Goal: Task Accomplishment & Management: Complete application form

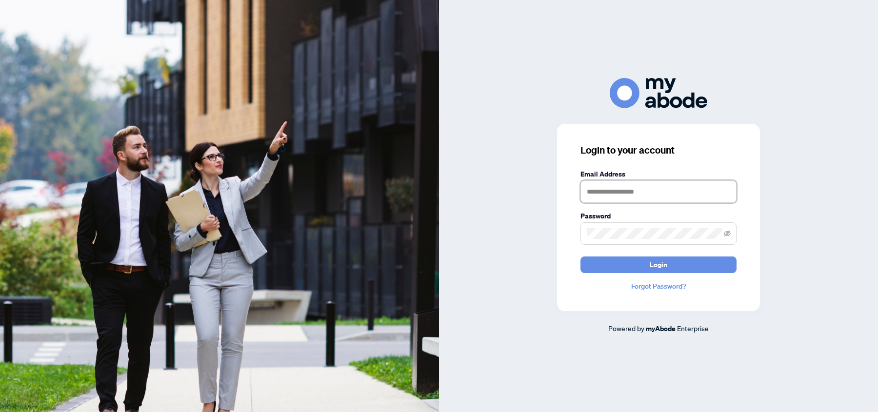
click at [604, 185] on input "text" at bounding box center [658, 191] width 156 height 22
type input "**********"
click at [664, 265] on span "Login" at bounding box center [658, 265] width 18 height 16
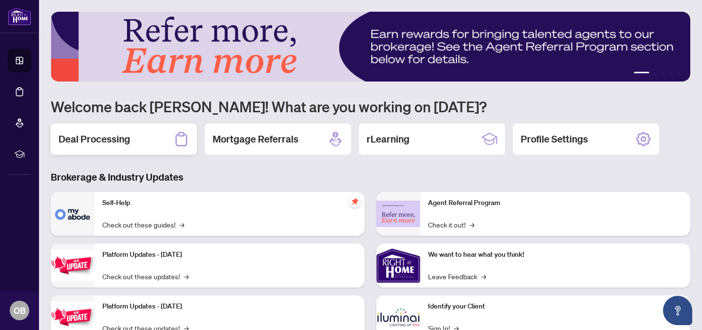
click at [121, 142] on h2 "Deal Processing" at bounding box center [95, 139] width 72 height 14
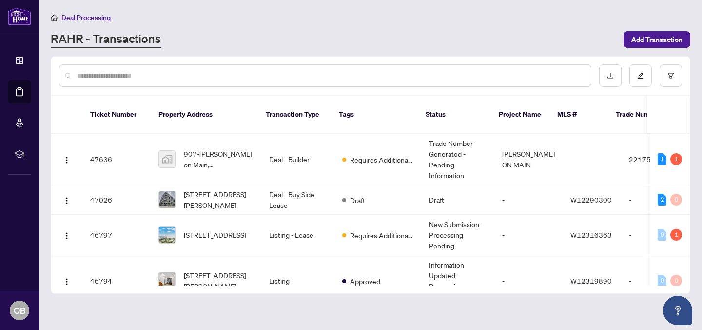
click at [192, 73] on input "text" at bounding box center [330, 75] width 506 height 11
type input "*****"
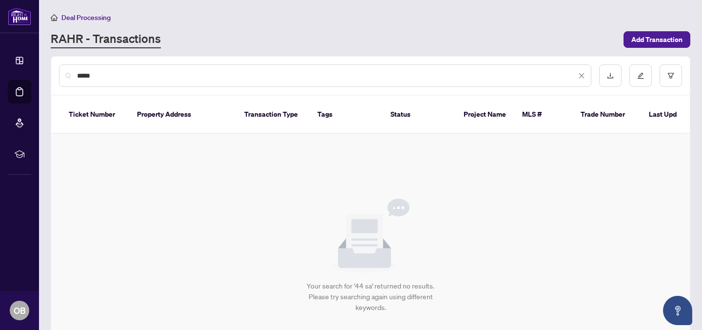
drag, startPoint x: 113, startPoint y: 72, endPoint x: 54, endPoint y: 68, distance: 59.1
click at [57, 69] on div "*****" at bounding box center [370, 76] width 639 height 38
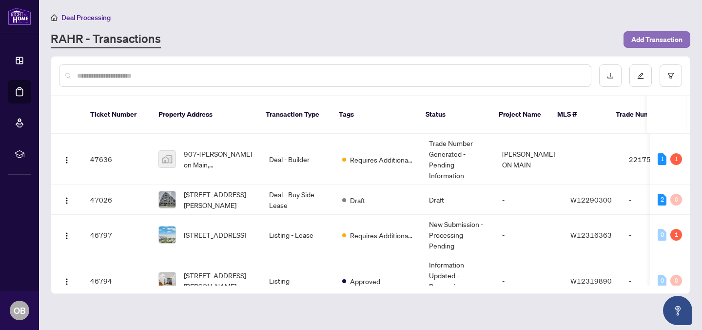
click at [647, 37] on span "Add Transaction" at bounding box center [656, 40] width 51 height 16
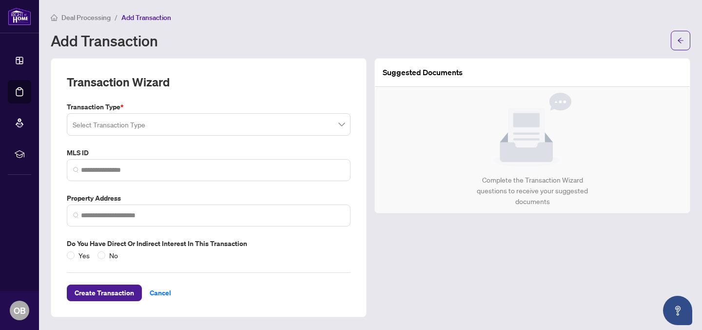
click at [214, 123] on input "search" at bounding box center [204, 125] width 263 height 21
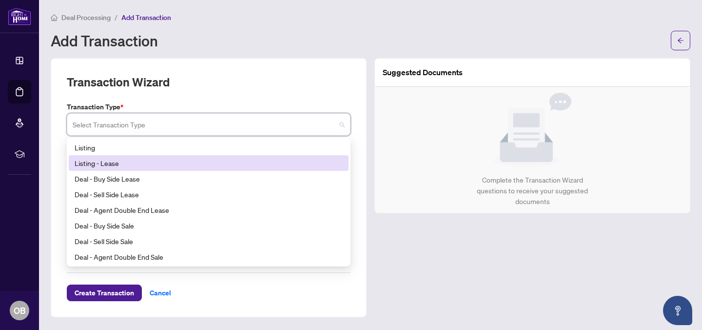
click at [115, 161] on div "Listing - Lease" at bounding box center [209, 162] width 268 height 11
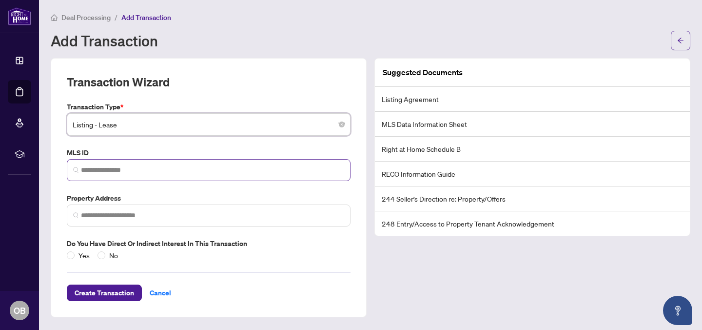
click at [181, 163] on span at bounding box center [209, 170] width 284 height 22
click at [110, 170] on input "search" at bounding box center [212, 170] width 263 height 10
paste input "*********"
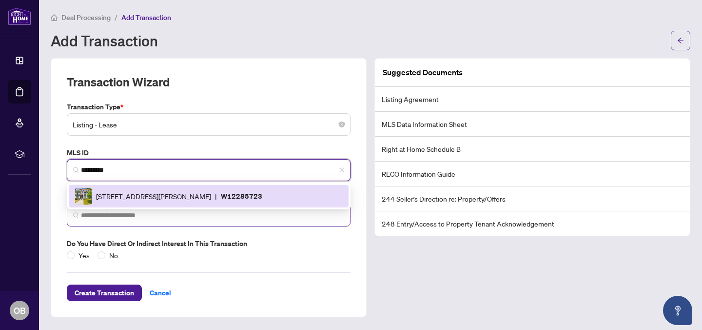
type input "*********"
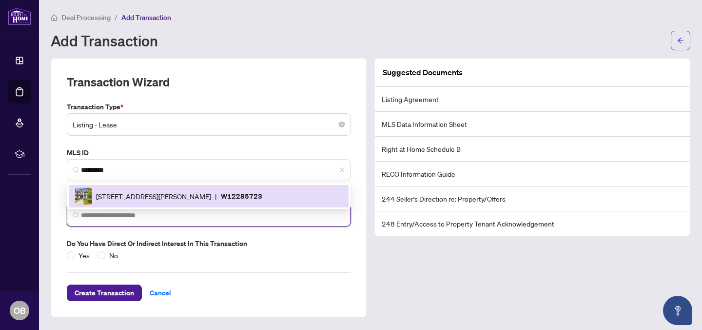
click at [109, 216] on input "search" at bounding box center [212, 215] width 263 height 10
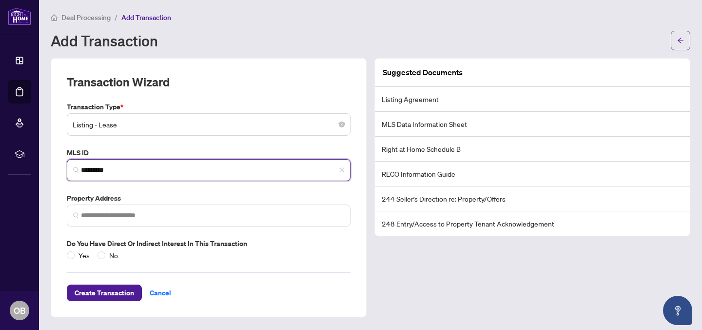
click at [103, 170] on input "*********" at bounding box center [212, 170] width 263 height 10
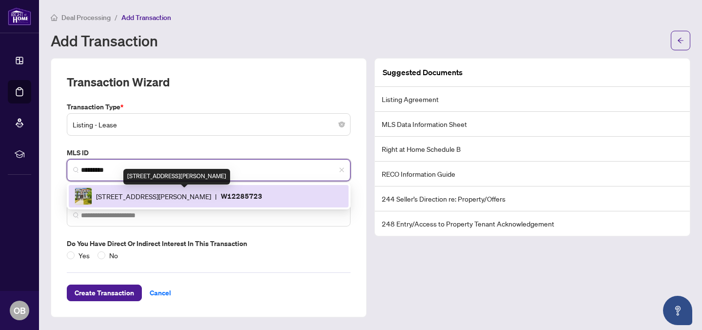
click at [104, 196] on span "[STREET_ADDRESS][PERSON_NAME]" at bounding box center [153, 196] width 115 height 11
type input "**********"
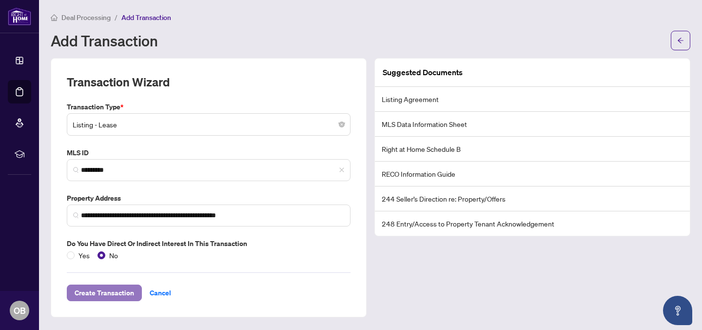
click at [100, 293] on span "Create Transaction" at bounding box center [104, 293] width 59 height 16
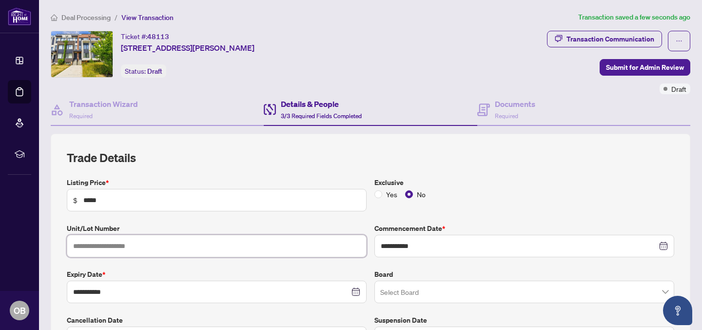
click at [174, 242] on input "text" at bounding box center [217, 246] width 300 height 22
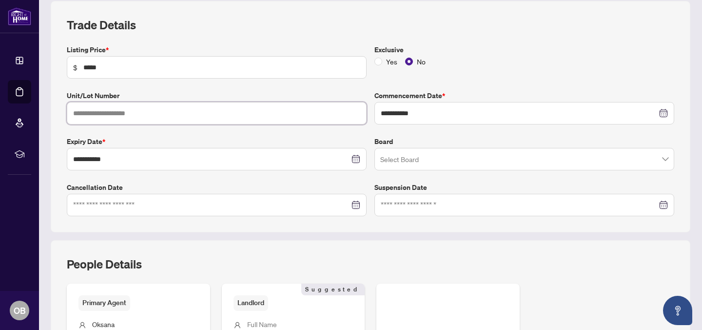
scroll to position [139, 0]
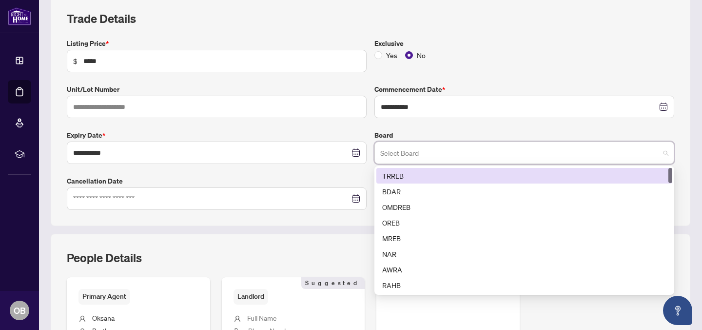
click at [399, 154] on input "search" at bounding box center [519, 153] width 279 height 21
click at [399, 175] on div "TRREB" at bounding box center [524, 175] width 284 height 11
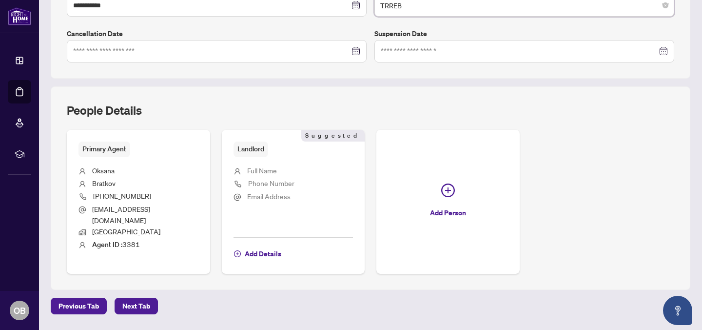
scroll to position [306, 0]
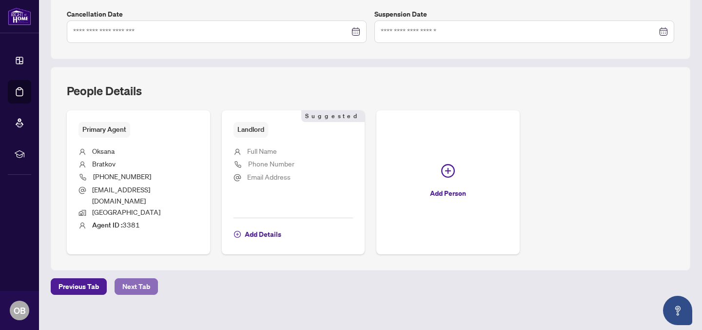
click at [149, 278] on button "Next Tab" at bounding box center [136, 286] width 43 height 17
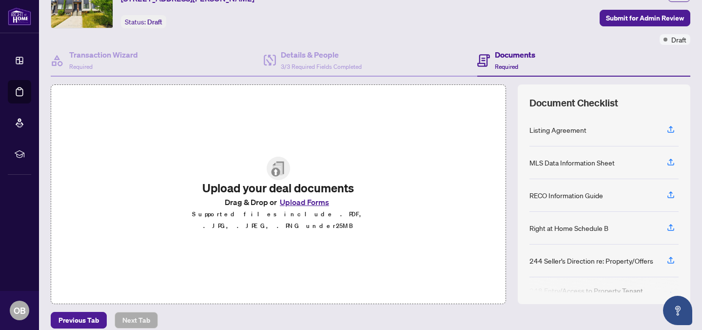
scroll to position [38, 0]
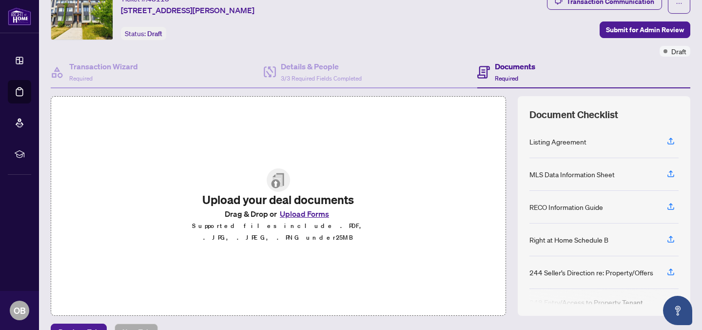
click at [301, 220] on button "Upload Forms" at bounding box center [304, 213] width 55 height 13
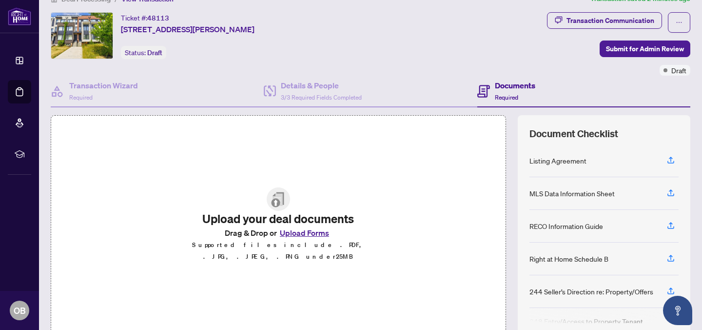
scroll to position [20, 0]
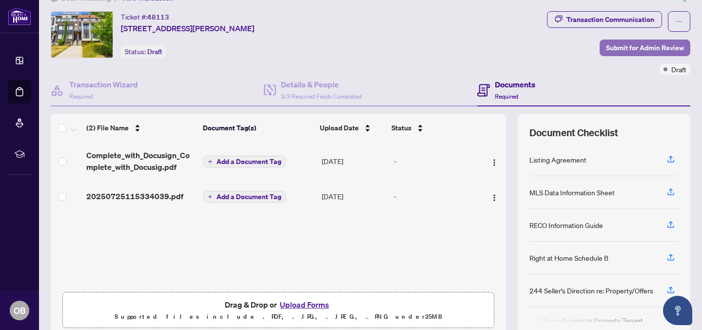
click at [617, 48] on span "Submit for Admin Review" at bounding box center [645, 48] width 78 height 16
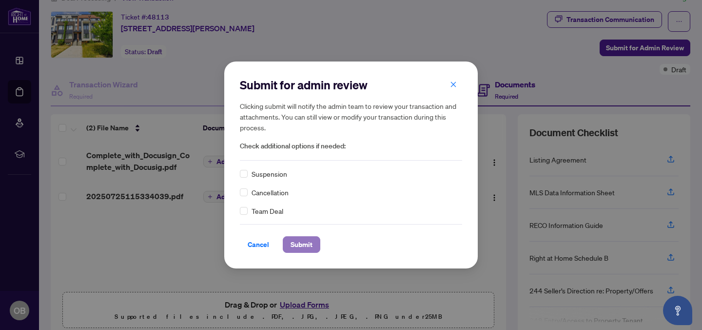
click at [299, 247] on span "Submit" at bounding box center [302, 244] width 22 height 16
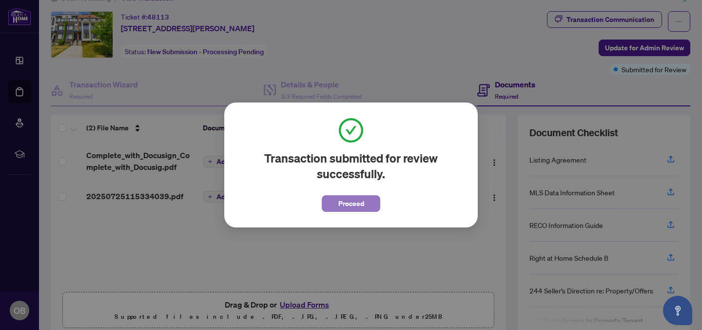
click at [347, 206] on span "Proceed" at bounding box center [351, 203] width 26 height 16
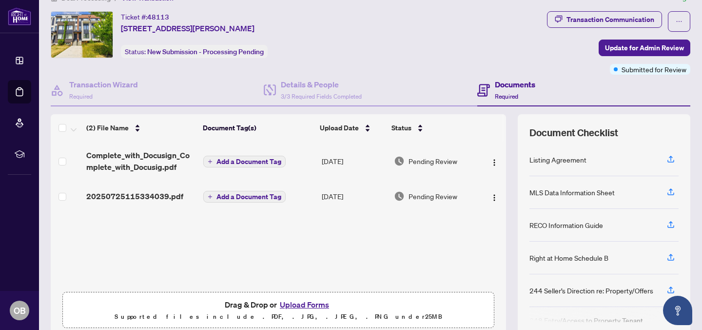
click at [303, 301] on button "Upload Forms" at bounding box center [304, 304] width 55 height 13
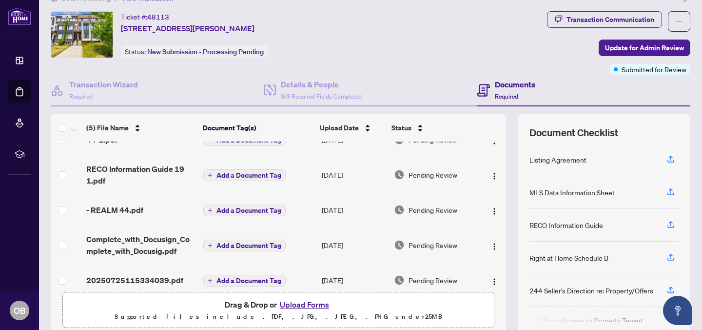
scroll to position [0, 0]
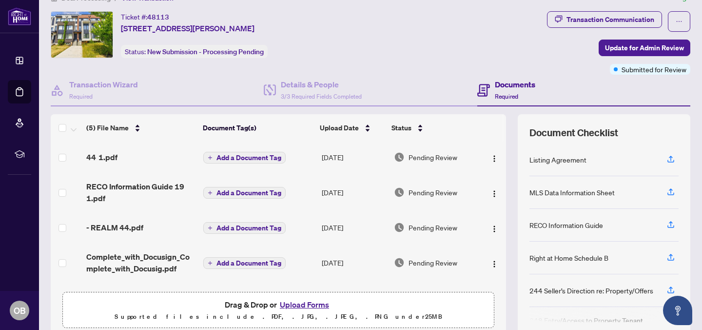
click at [254, 156] on span "Add a Document Tag" at bounding box center [248, 157] width 65 height 7
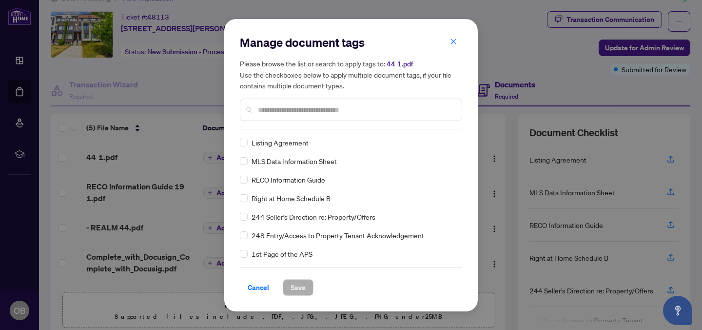
click at [277, 114] on input "text" at bounding box center [356, 109] width 196 height 11
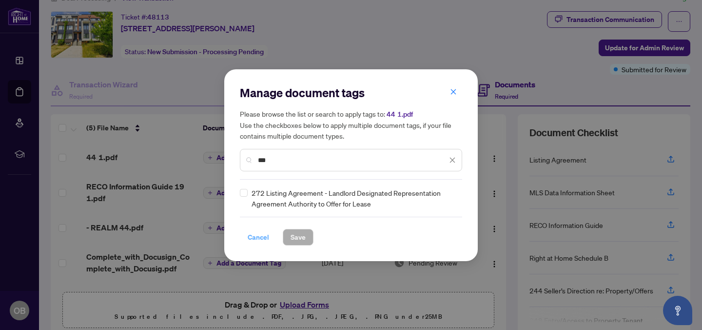
type input "***"
click at [260, 236] on span "Cancel" at bounding box center [258, 237] width 21 height 16
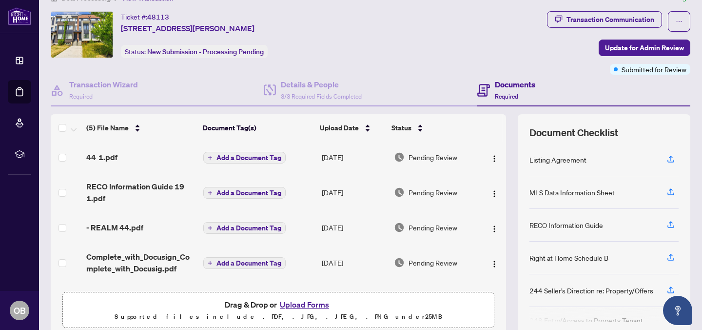
click at [245, 222] on button "Add a Document Tag" at bounding box center [244, 228] width 82 height 12
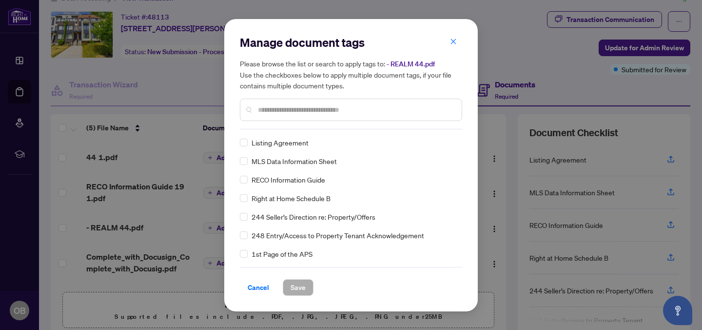
click at [272, 131] on div "Manage document tags Please browse the list or search to apply tags to: - REALM…" at bounding box center [351, 165] width 222 height 261
click at [270, 110] on input "text" at bounding box center [356, 109] width 196 height 11
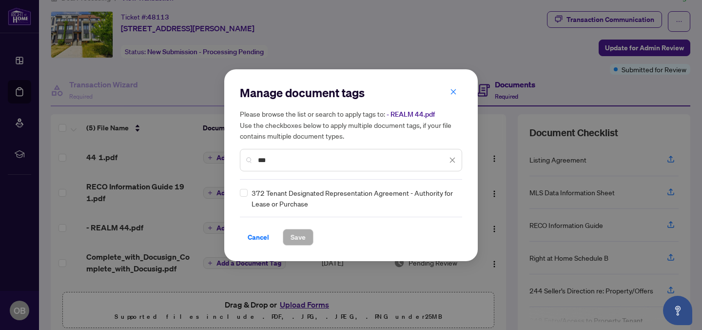
type input "***"
click at [296, 236] on span "Save" at bounding box center [298, 237] width 15 height 16
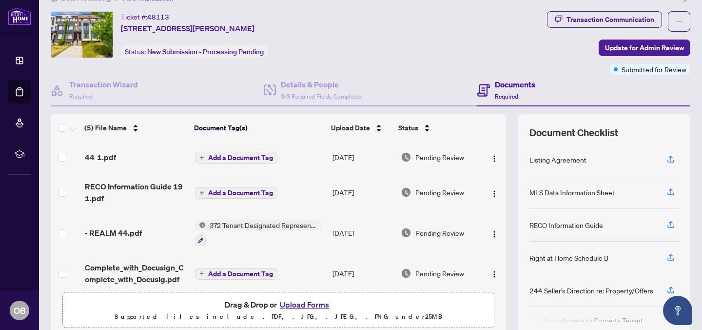
click at [224, 154] on span "Add a Document Tag" at bounding box center [240, 157] width 65 height 7
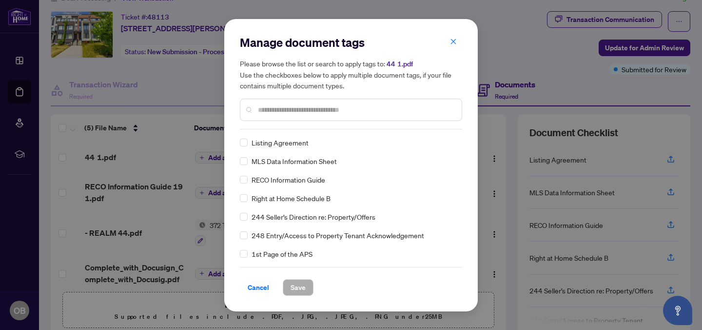
click at [272, 165] on span "MLS Data Information Sheet" at bounding box center [294, 161] width 85 height 11
click at [263, 106] on input "text" at bounding box center [356, 109] width 196 height 11
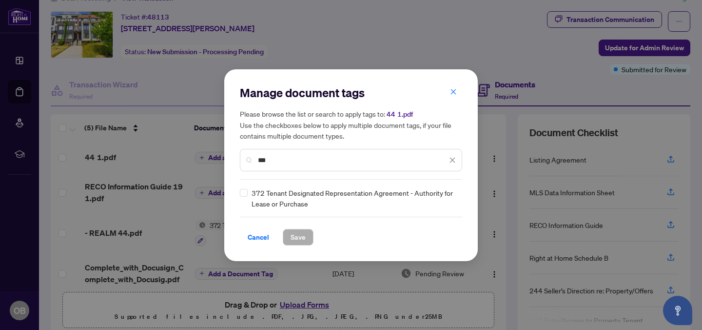
type input "***"
click at [310, 238] on button "Save" at bounding box center [298, 237] width 31 height 17
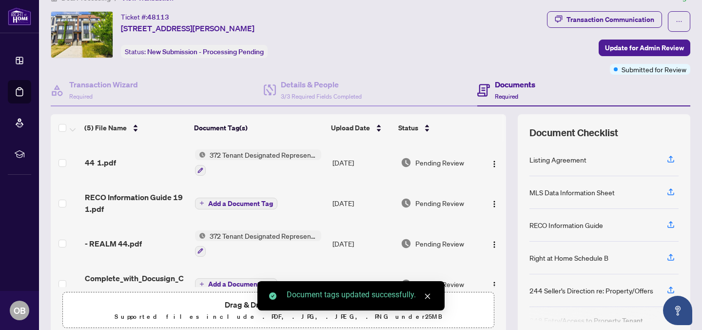
click at [231, 202] on span "Add a Document Tag" at bounding box center [240, 203] width 65 height 7
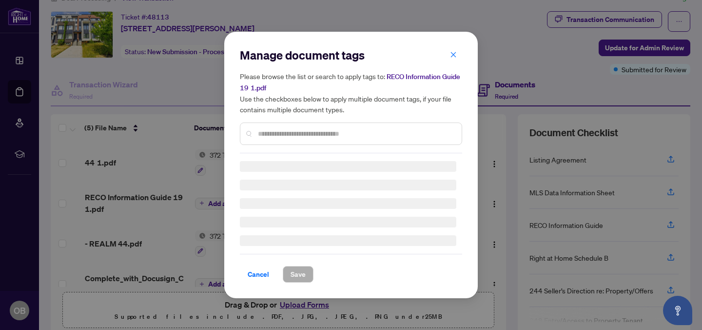
click at [269, 134] on input "text" at bounding box center [356, 133] width 196 height 11
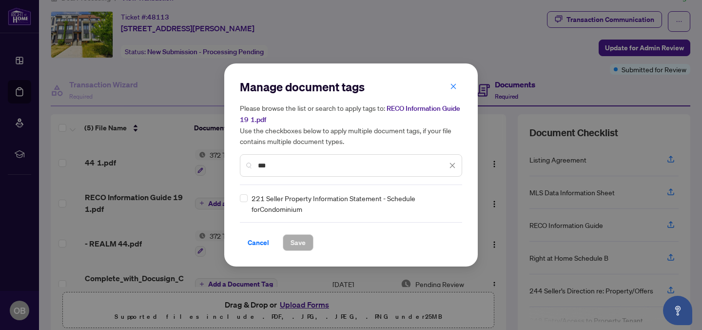
click at [259, 166] on input "***" at bounding box center [352, 165] width 189 height 11
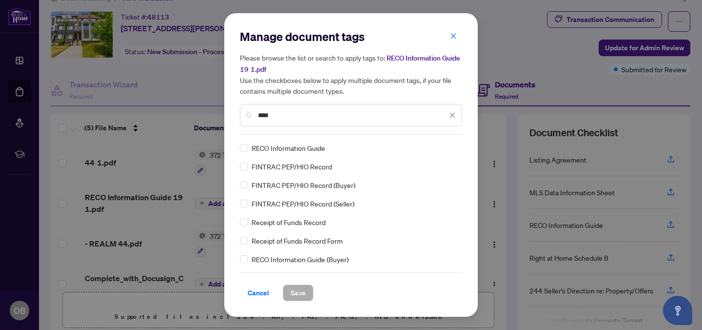
type input "****"
click at [298, 296] on span "Save" at bounding box center [298, 293] width 15 height 16
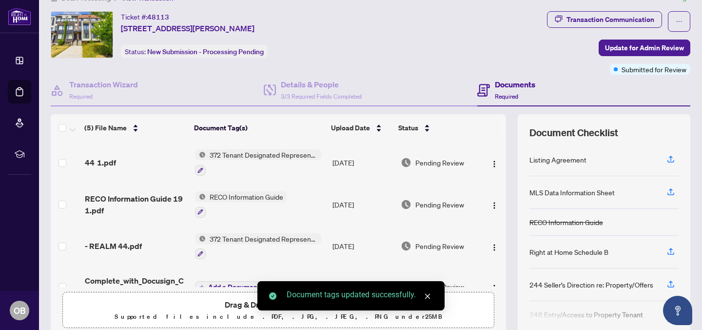
click at [233, 234] on span "372 Tenant Designated Representation Agreement - Authority for Lease or Purchase" at bounding box center [264, 238] width 116 height 11
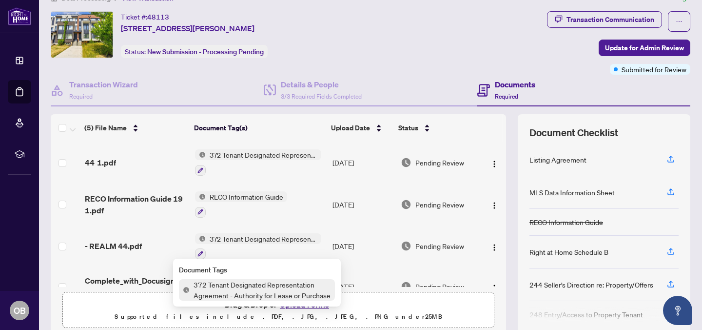
click at [221, 287] on span "372 Tenant Designated Representation Agreement - Authority for Lease or Purchase" at bounding box center [262, 289] width 145 height 21
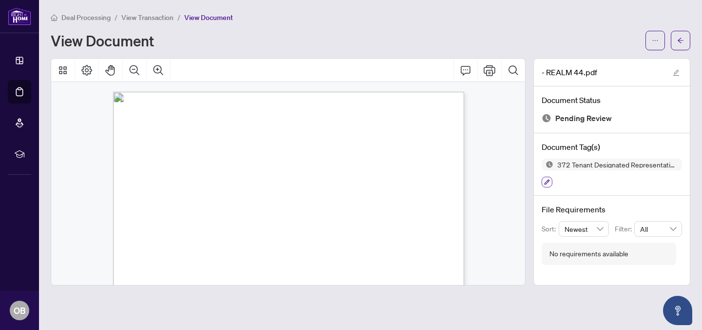
click at [547, 180] on icon "button" at bounding box center [547, 182] width 6 height 6
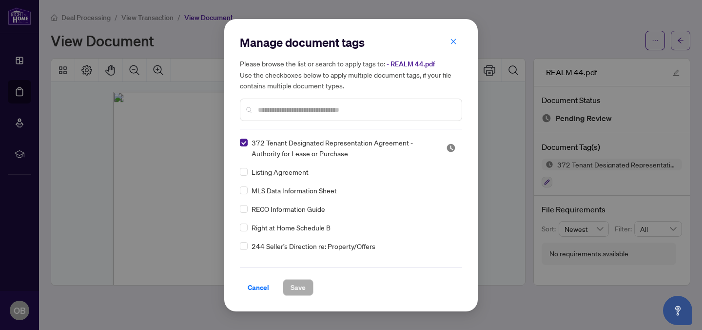
click at [272, 107] on input "text" at bounding box center [356, 109] width 196 height 11
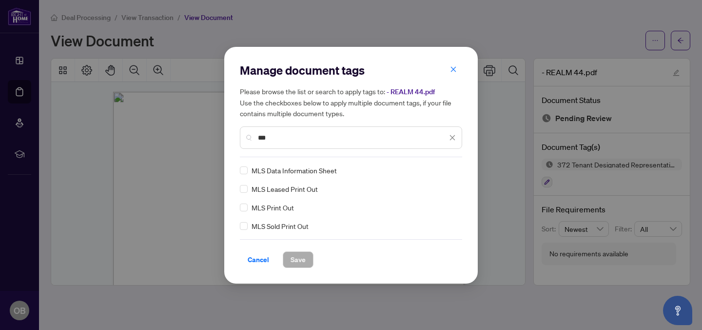
type input "***"
click at [297, 258] on span "Save" at bounding box center [298, 260] width 15 height 16
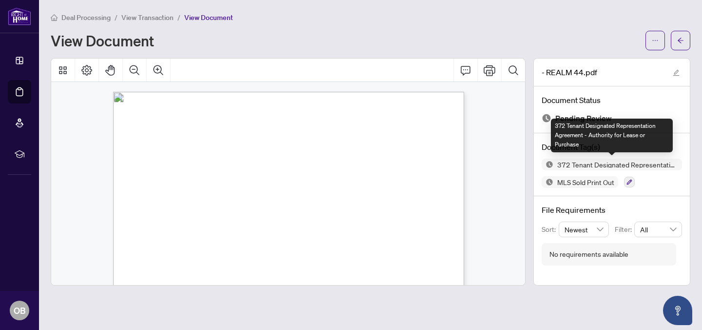
click at [678, 165] on span "372 Tenant Designated Representation Agreement - Authority for Lease or Purchase" at bounding box center [617, 164] width 129 height 7
click at [672, 165] on span "372 Tenant Designated Representation Agreement - Authority for Lease or Purchase" at bounding box center [617, 164] width 129 height 7
click at [551, 165] on img at bounding box center [548, 164] width 12 height 12
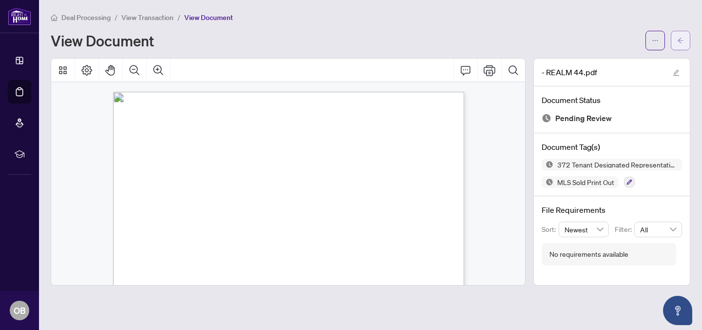
click at [679, 38] on icon "arrow-left" at bounding box center [680, 40] width 7 height 7
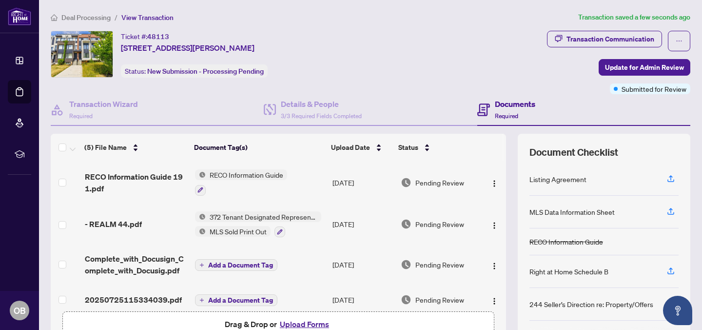
scroll to position [48, 0]
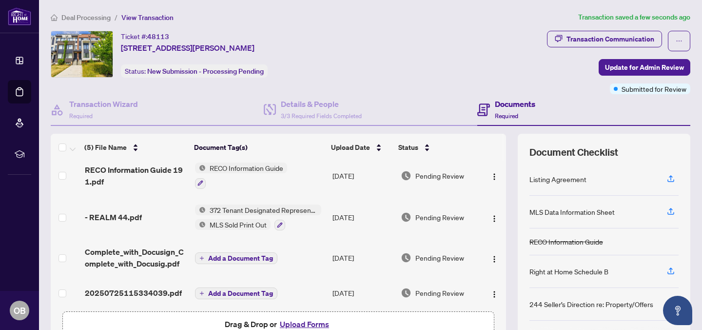
drag, startPoint x: 291, startPoint y: 208, endPoint x: 316, endPoint y: 208, distance: 25.8
click at [318, 210] on span "372 Tenant Designated Representation Agreement - Authority for Lease or Purchase" at bounding box center [264, 209] width 116 height 11
click at [518, 92] on div "Ticket #: 48113 [STREET_ADDRESS][PERSON_NAME] Status: New Submission - Processi…" at bounding box center [297, 62] width 496 height 63
click at [609, 72] on span "Update for Admin Review" at bounding box center [644, 67] width 79 height 16
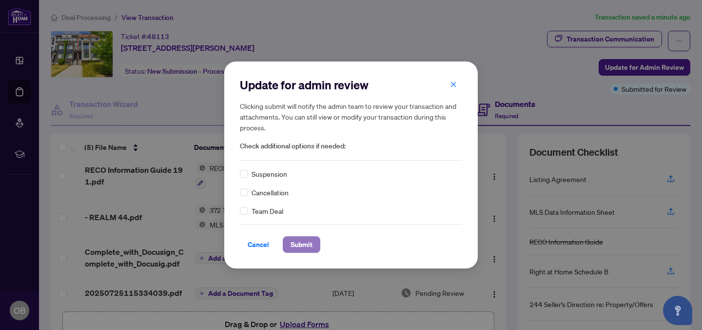
click at [305, 248] on span "Submit" at bounding box center [302, 244] width 22 height 16
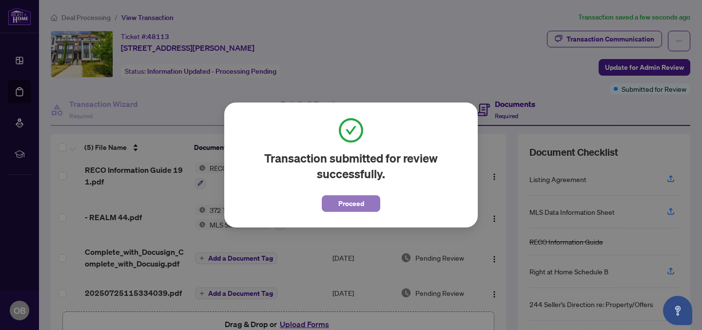
click at [362, 202] on span "Proceed" at bounding box center [351, 203] width 26 height 16
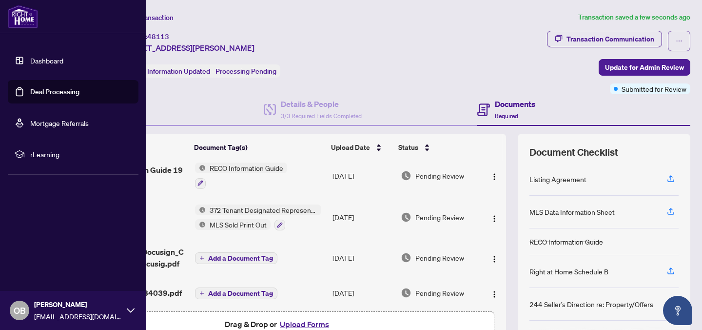
click at [30, 61] on link "Dashboard" at bounding box center [46, 60] width 33 height 9
